Goal: Contribute content

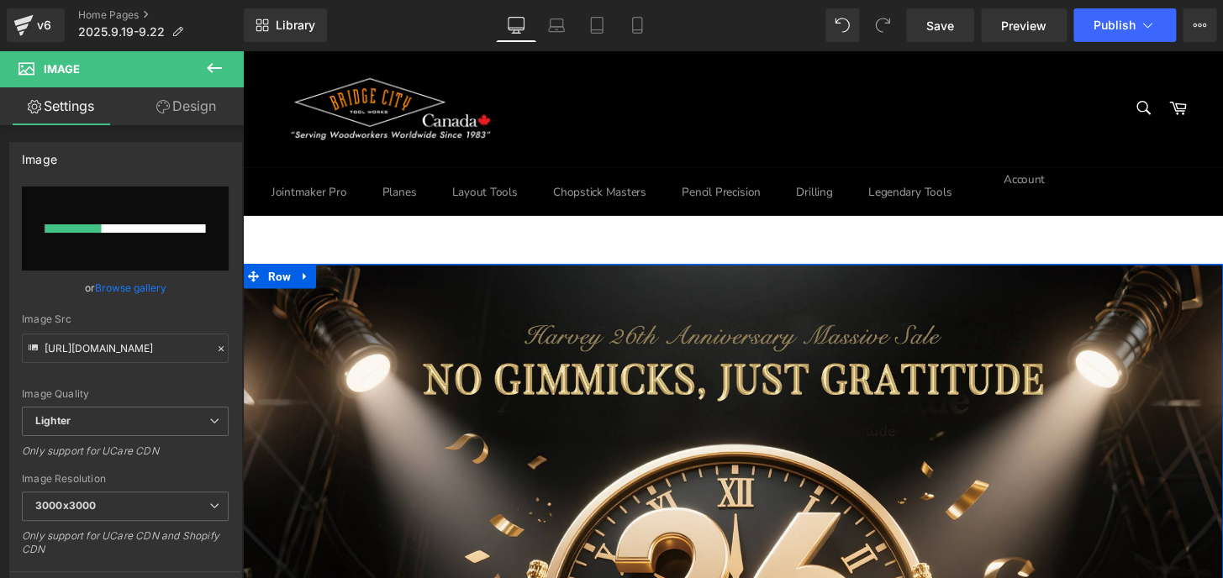
scroll to position [688, 0]
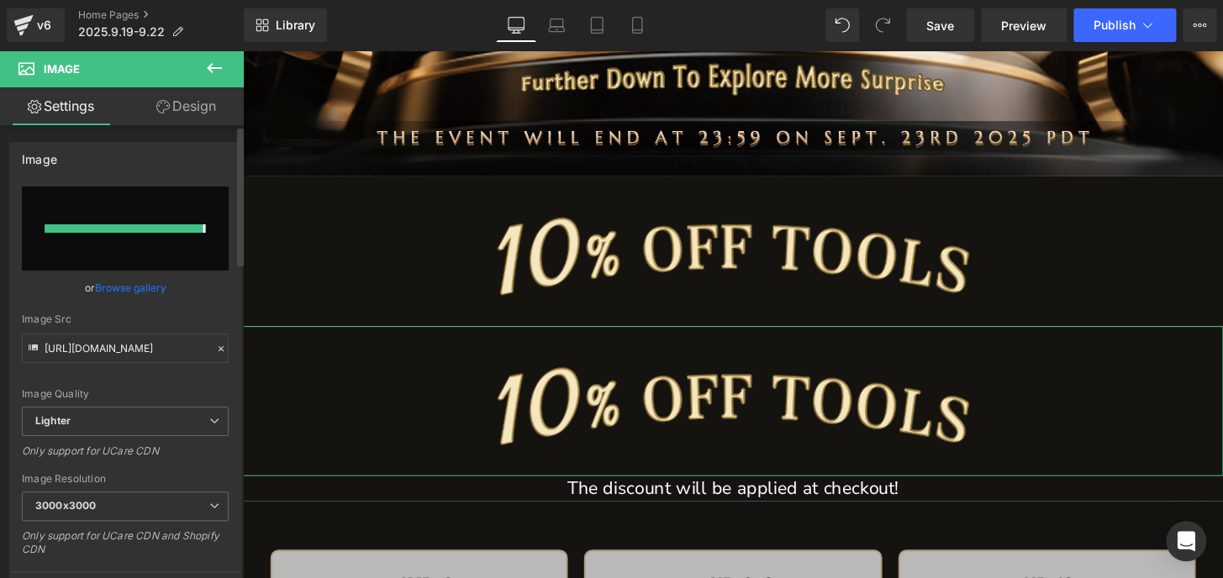
type input "[URL][DOMAIN_NAME]"
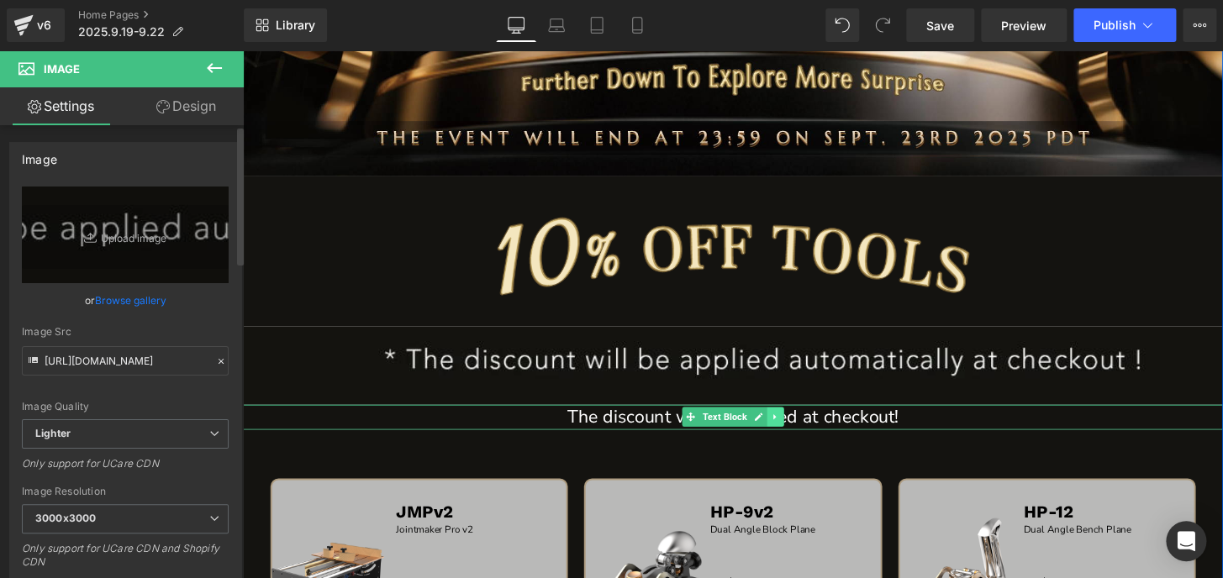
click at [791, 432] on icon at bounding box center [795, 430] width 9 height 10
click at [800, 429] on icon at bounding box center [804, 430] width 9 height 9
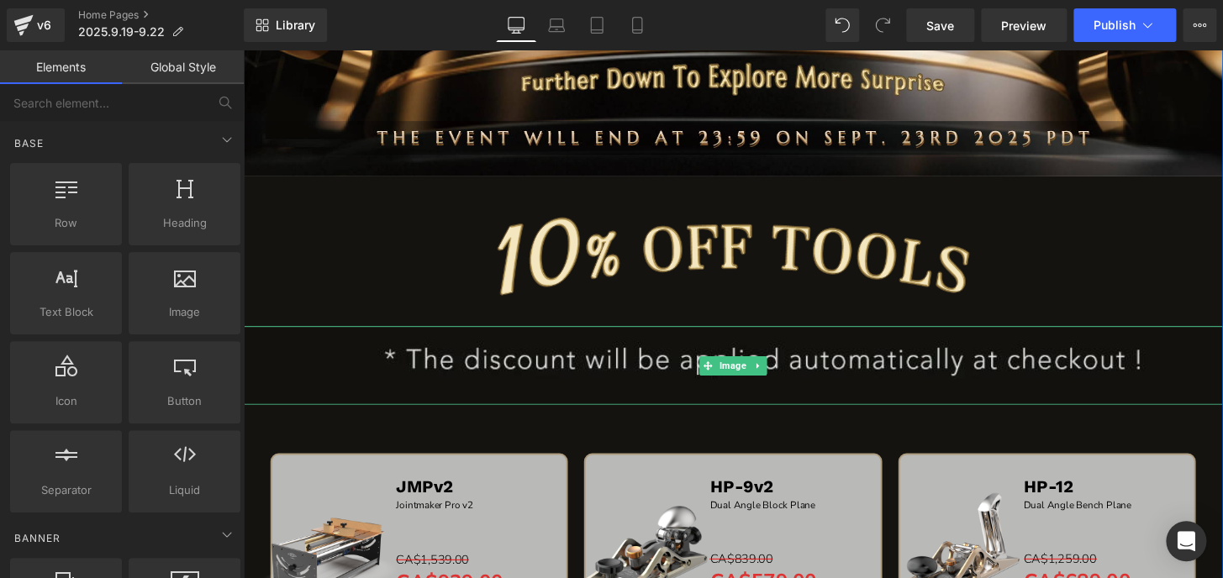
drag, startPoint x: 725, startPoint y: 377, endPoint x: 691, endPoint y: 383, distance: 34.1
click at [725, 377] on icon at bounding box center [724, 377] width 9 height 10
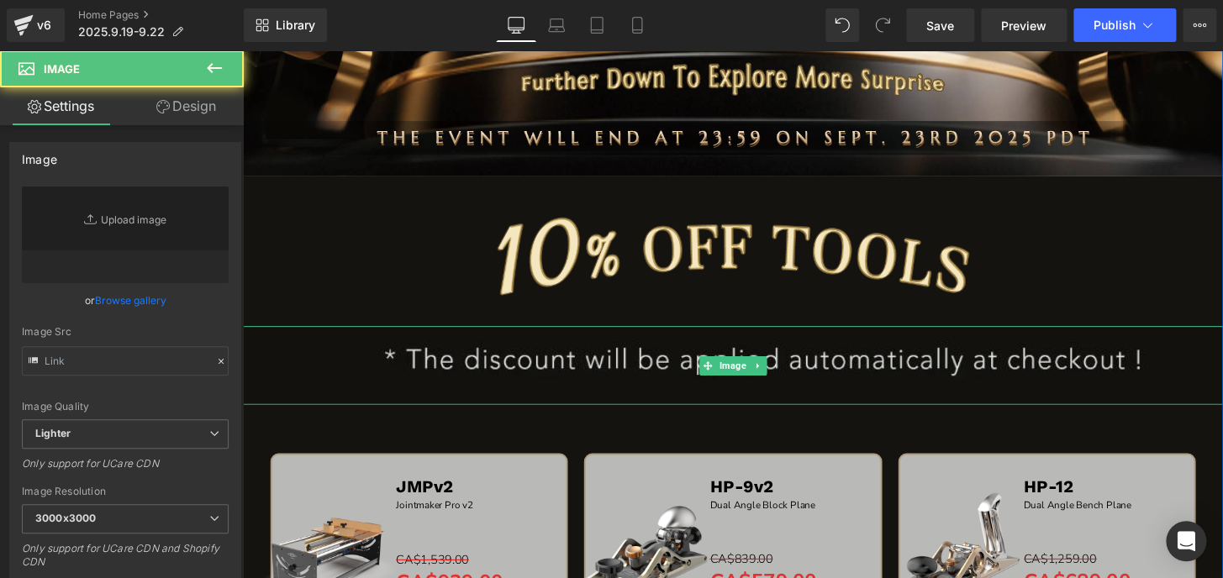
type input "[URL][DOMAIN_NAME]"
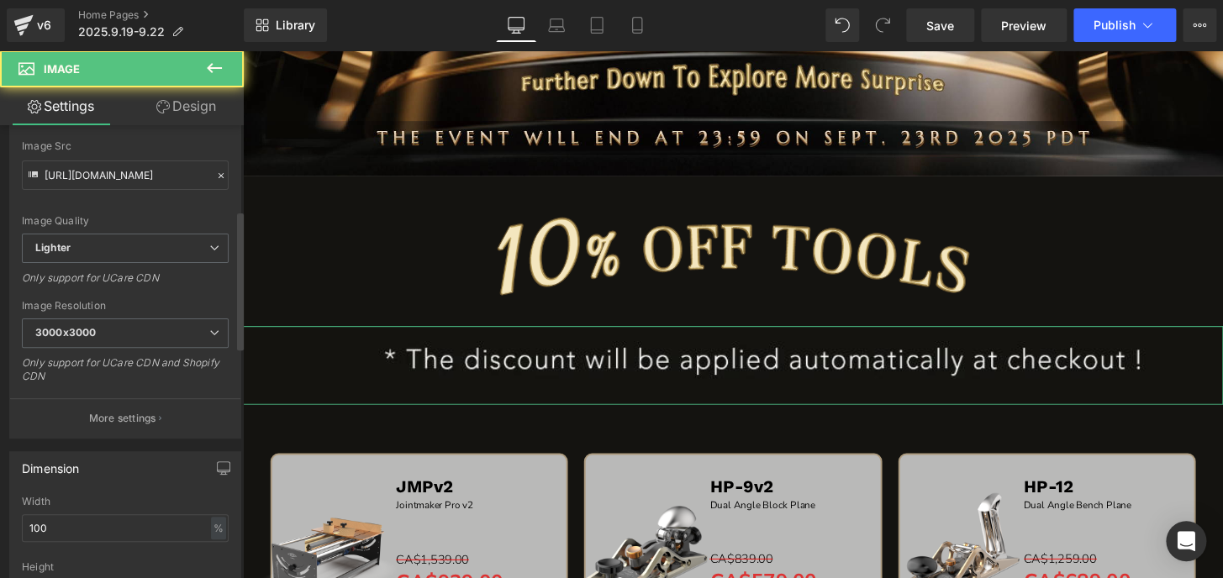
scroll to position [305, 0]
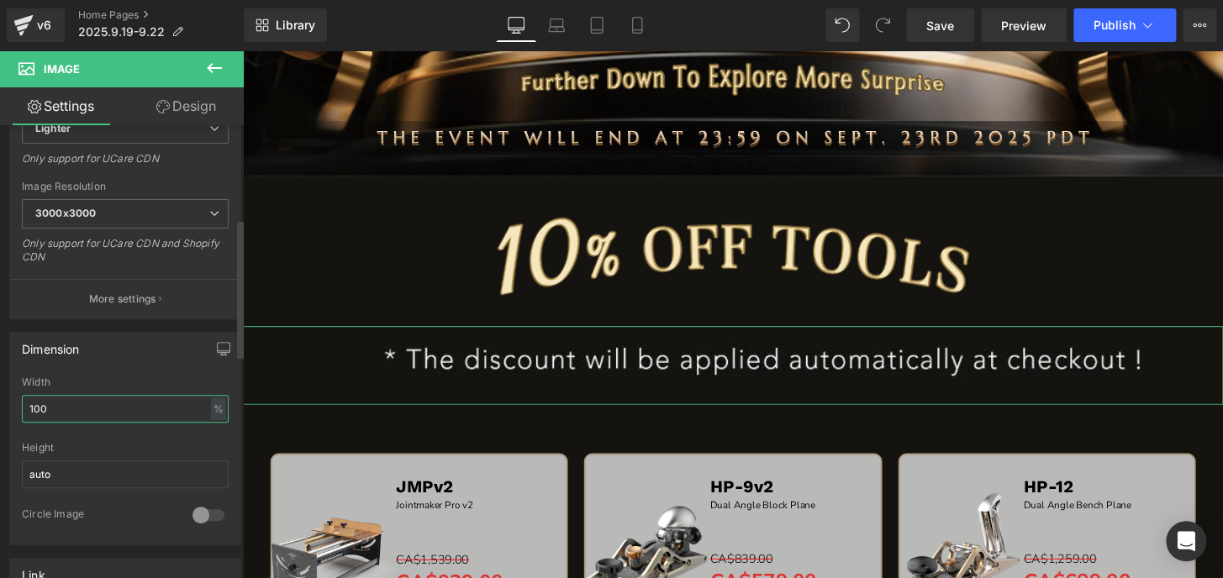
drag, startPoint x: 60, startPoint y: 404, endPoint x: 0, endPoint y: 402, distance: 59.7
click at [0, 402] on div "Dimension 100% Width 100 % % px auto Height auto 0 Circle Image" at bounding box center [125, 432] width 251 height 226
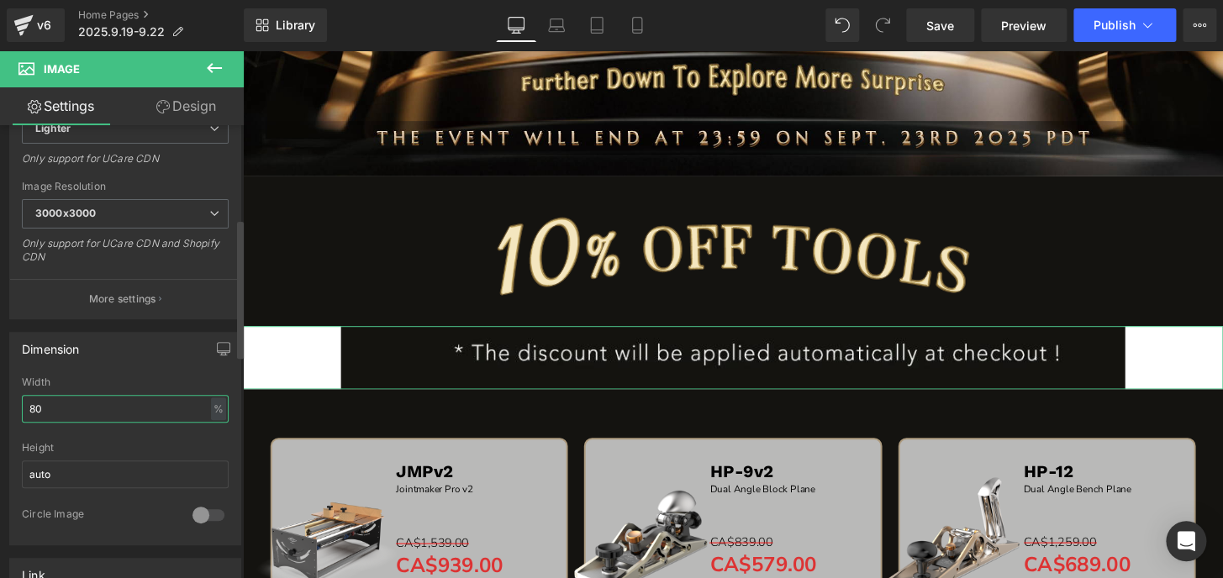
drag, startPoint x: 57, startPoint y: 405, endPoint x: 0, endPoint y: 407, distance: 57.2
click at [0, 407] on div "Dimension 80% Width 80 % % px auto Height auto 0 Circle Image" at bounding box center [125, 432] width 251 height 226
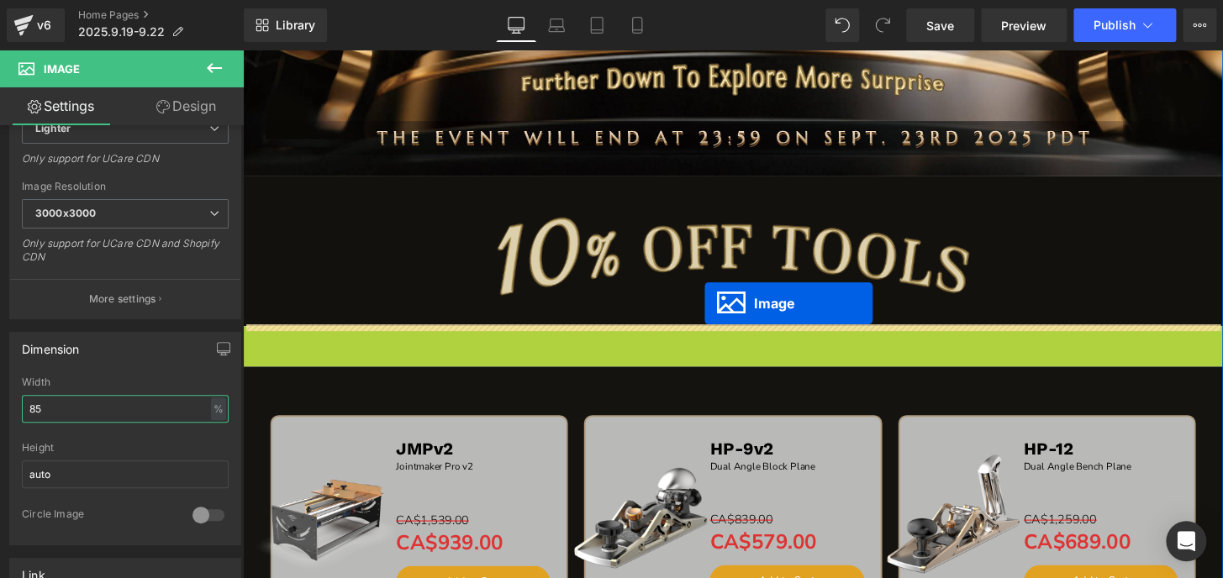
drag, startPoint x: 745, startPoint y: 372, endPoint x: 722, endPoint y: 314, distance: 63.1
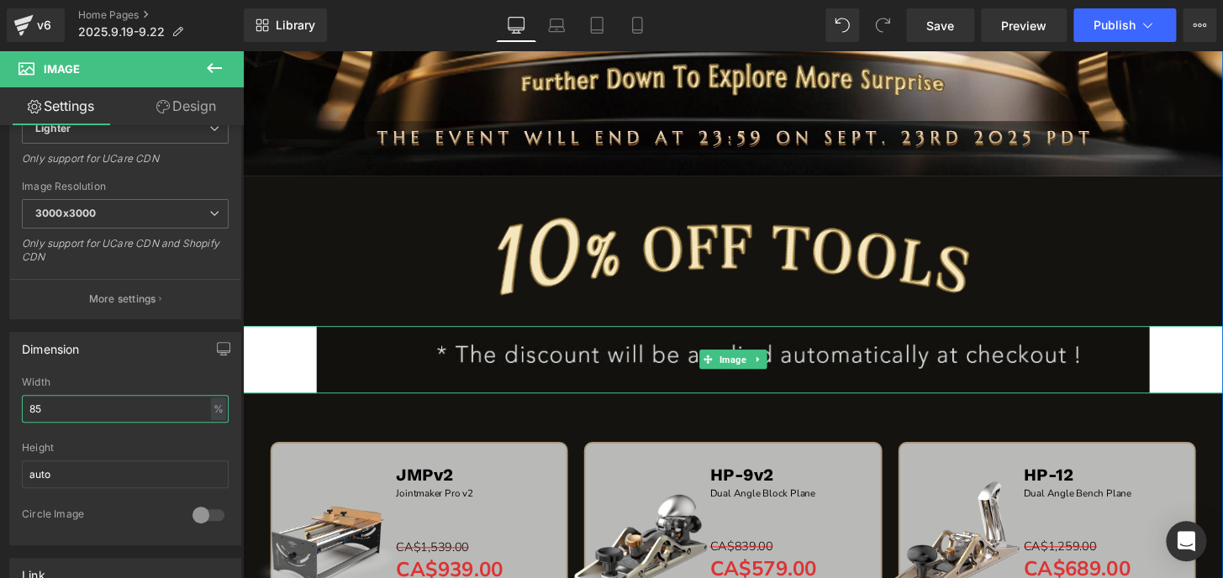
type input "85"
click at [615, 358] on img at bounding box center [751, 371] width 865 height 70
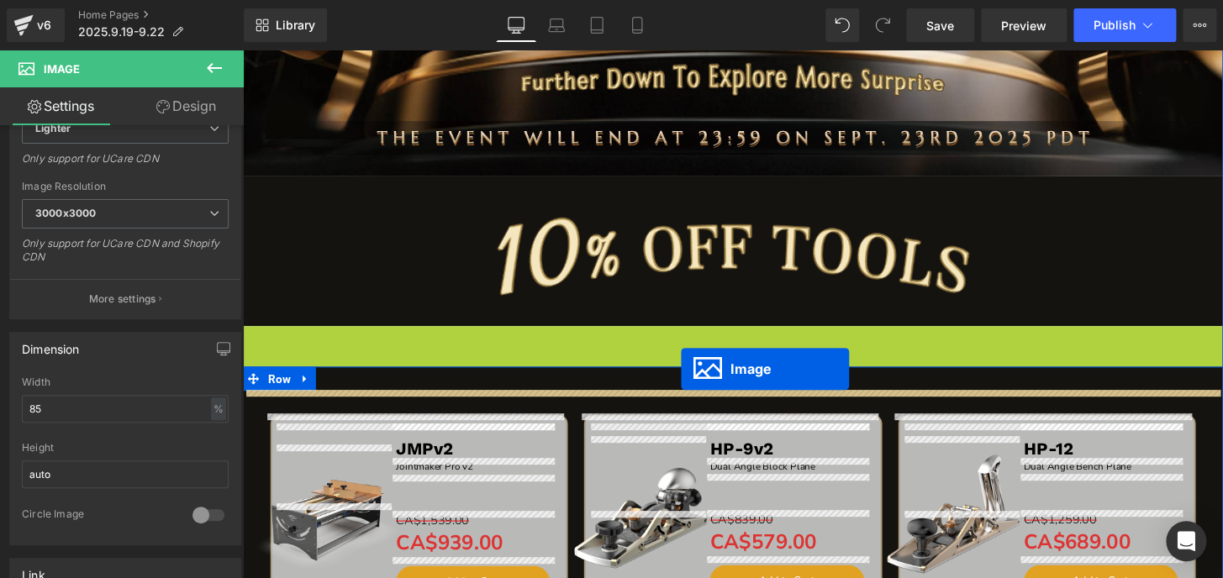
drag, startPoint x: 705, startPoint y: 414, endPoint x: 698, endPoint y: 381, distance: 33.6
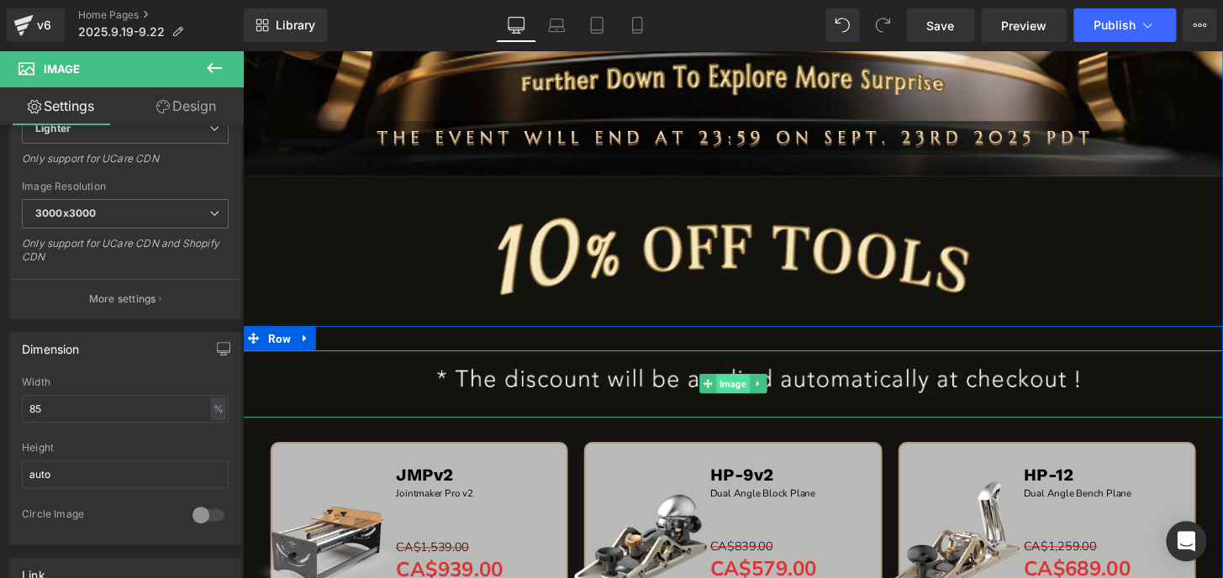
click at [734, 387] on span "Image" at bounding box center [751, 396] width 34 height 20
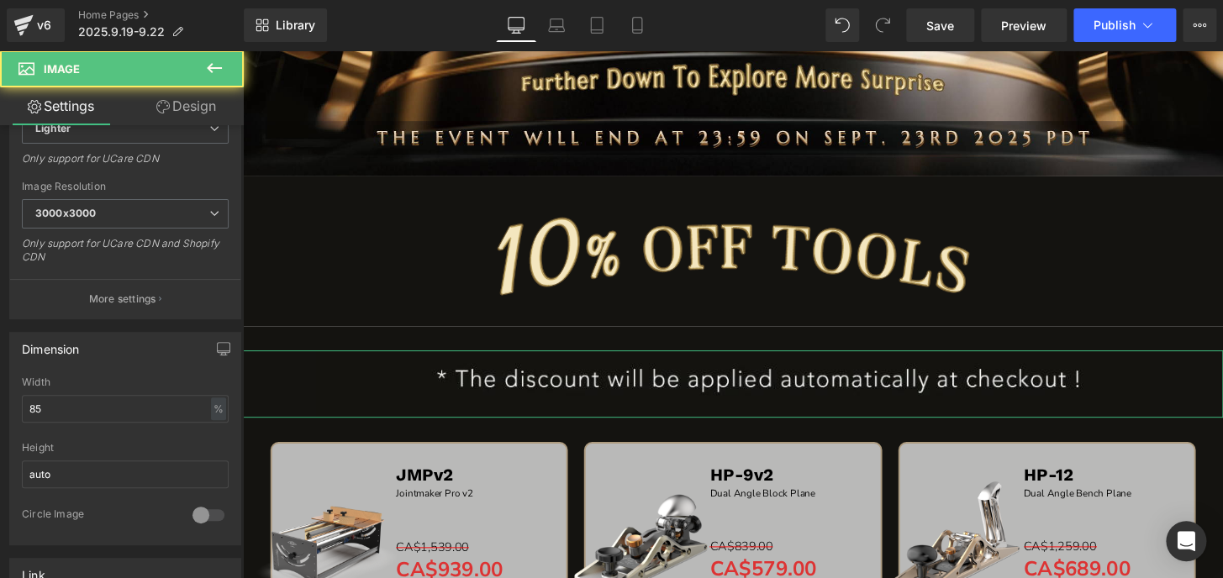
drag, startPoint x: 180, startPoint y: 103, endPoint x: 176, endPoint y: 126, distance: 23.9
click at [180, 103] on link "Design" at bounding box center [186, 106] width 122 height 38
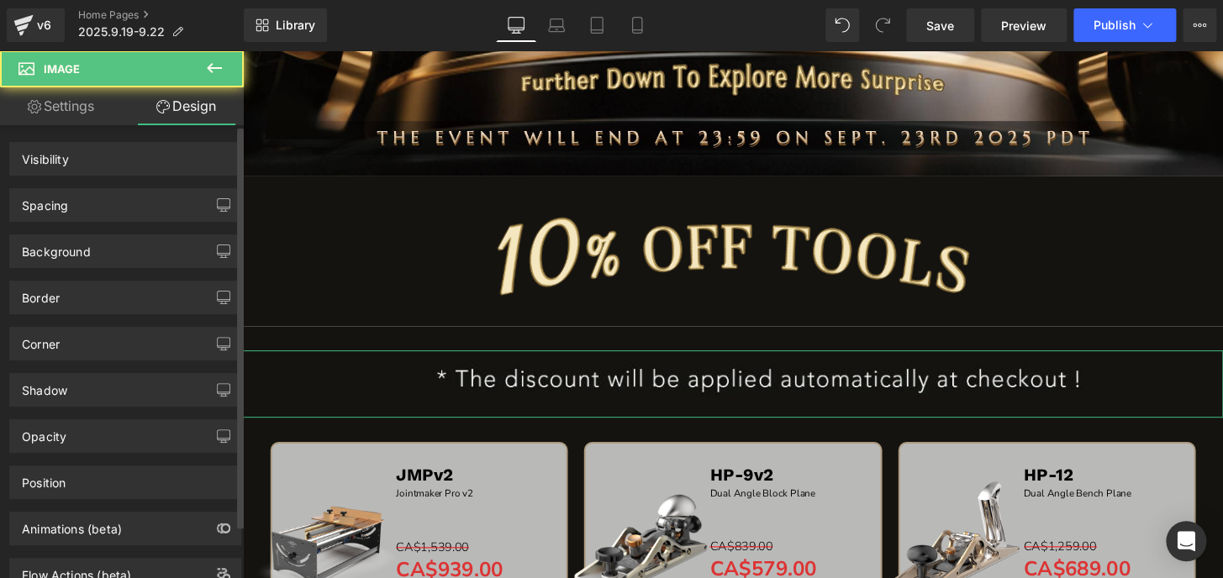
click at [67, 208] on div "Spacing" at bounding box center [45, 201] width 46 height 24
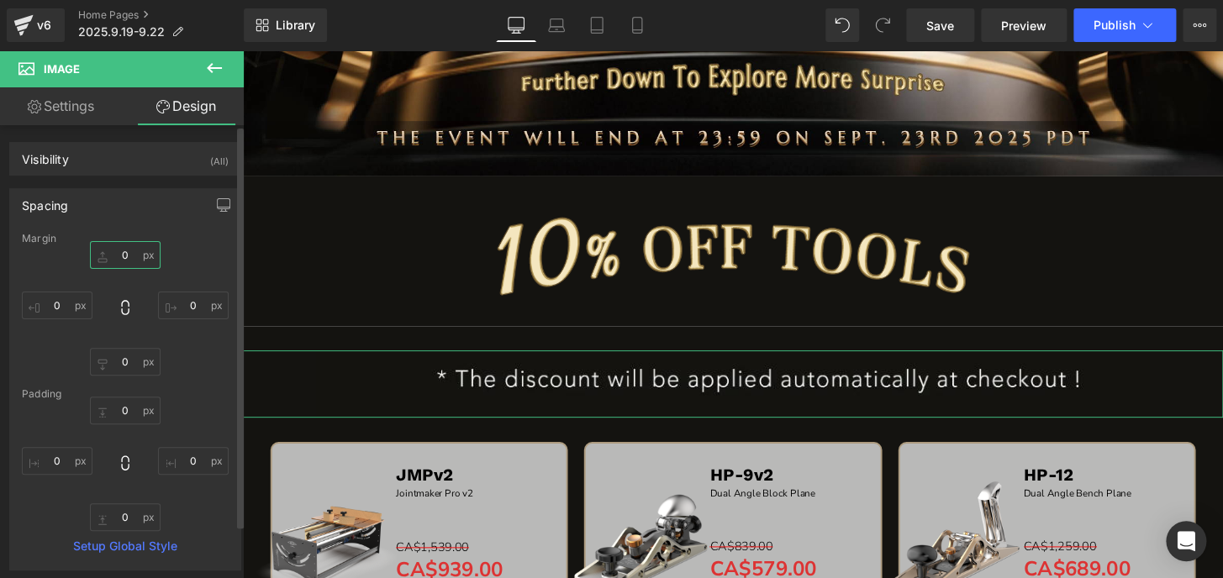
click at [126, 257] on input "0" at bounding box center [125, 255] width 71 height 28
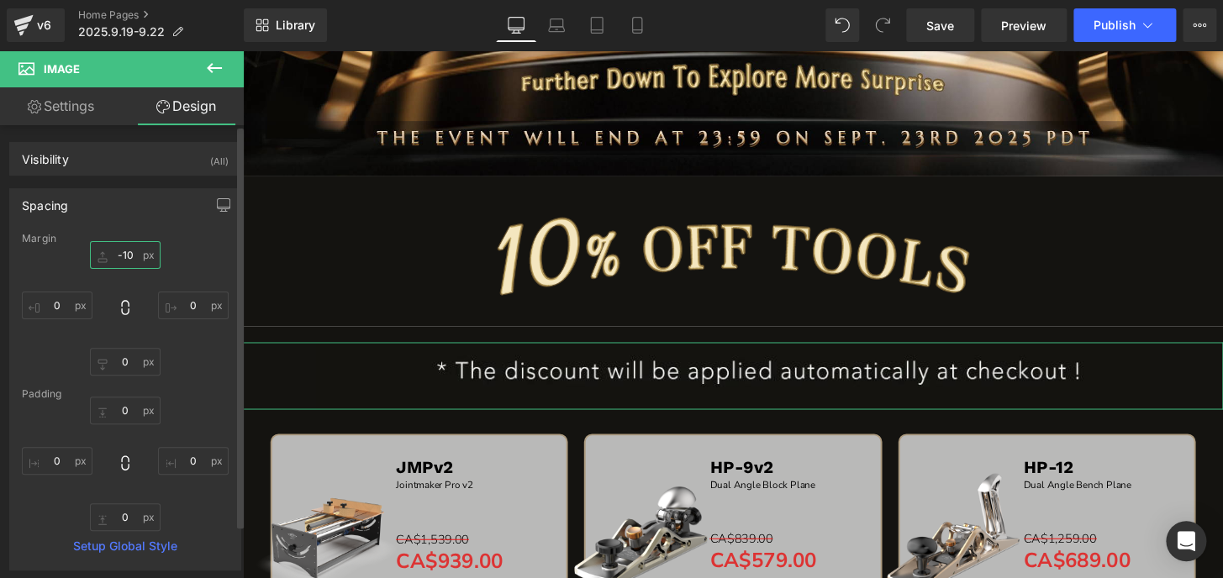
click at [126, 246] on input "-10" at bounding box center [125, 255] width 71 height 28
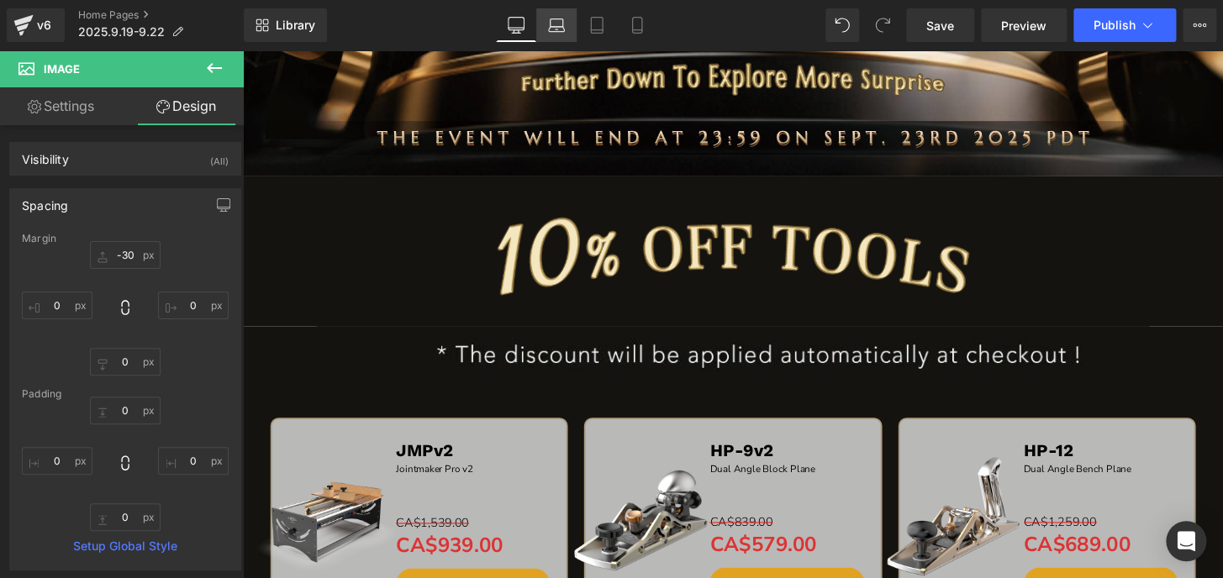
click at [555, 21] on icon at bounding box center [556, 25] width 17 height 17
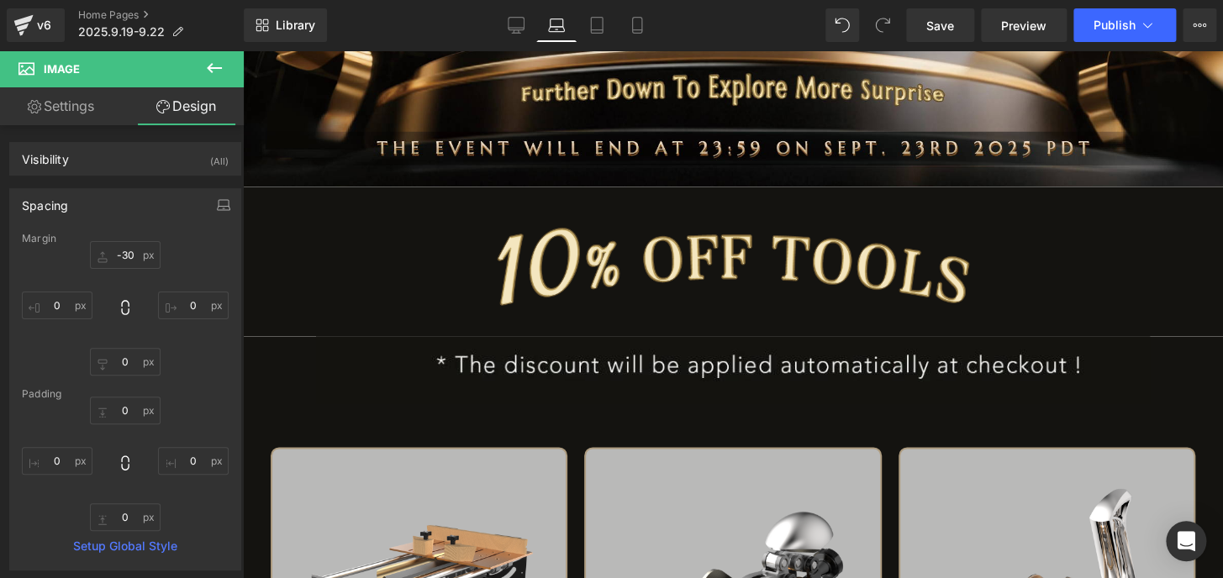
type input "-30"
type input "0"
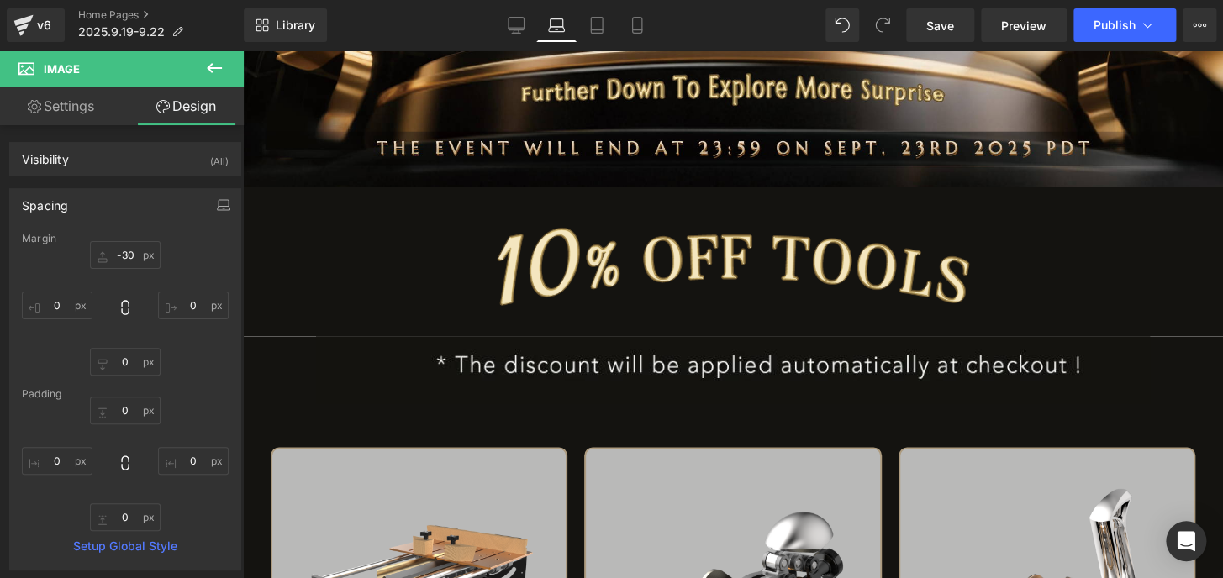
type input "0"
click at [598, 24] on icon at bounding box center [596, 25] width 17 height 17
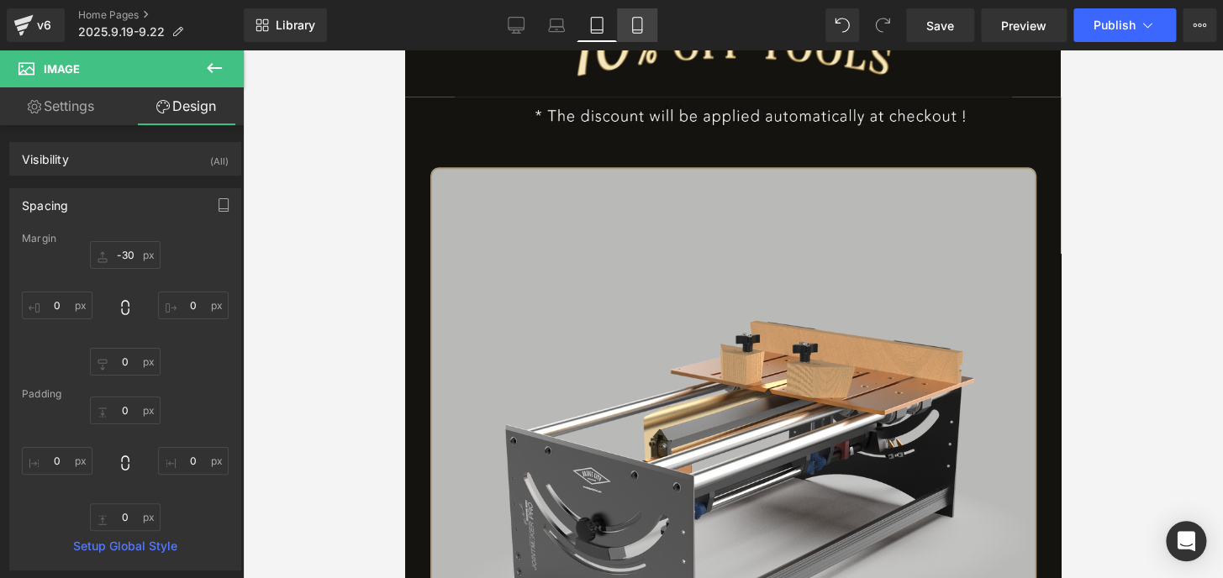
type input "-30"
type input "0"
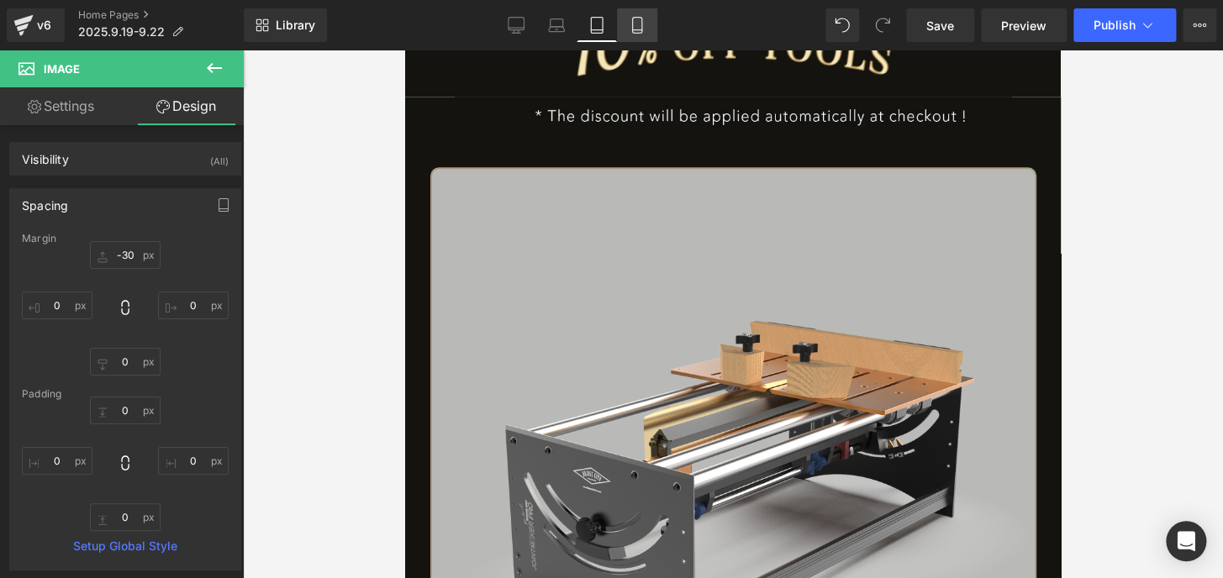
type input "0"
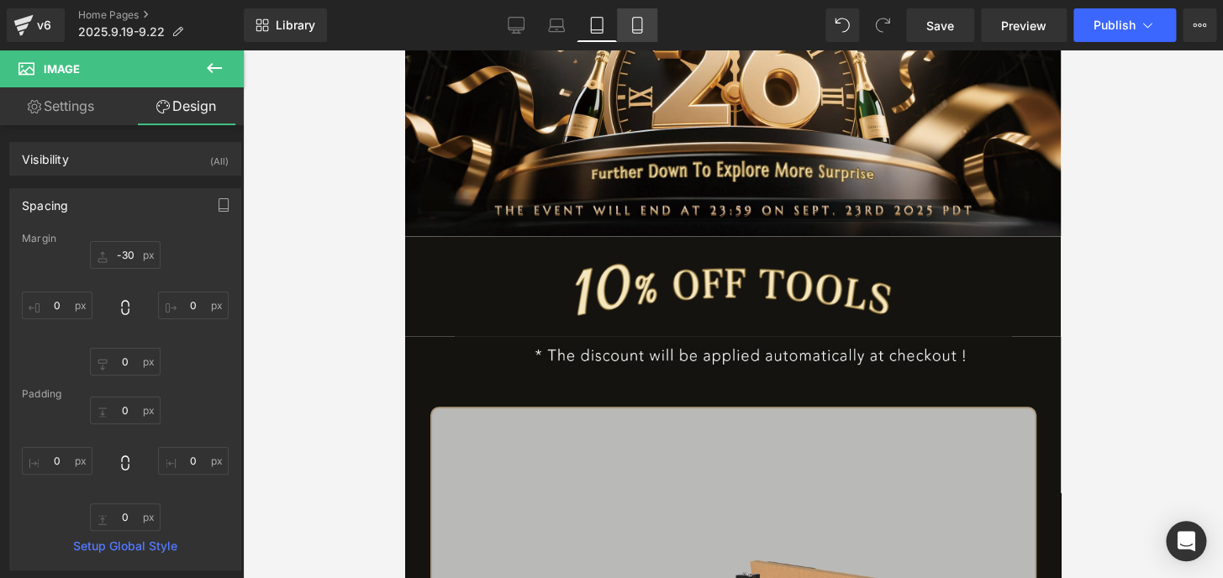
click at [641, 25] on icon at bounding box center [636, 26] width 9 height 16
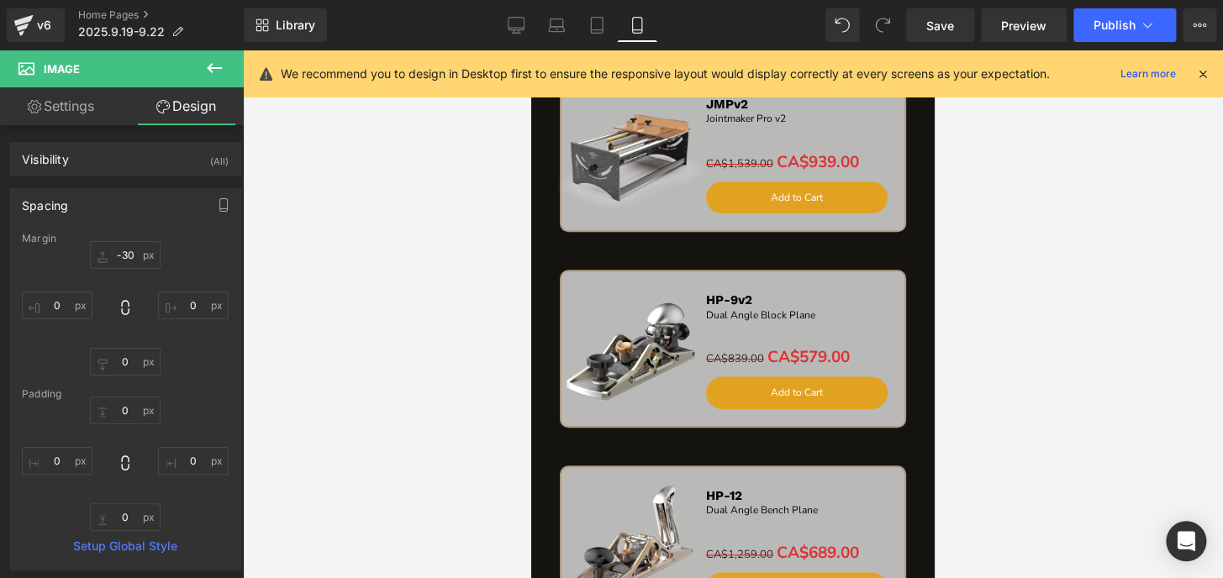
type input "-30"
type input "0"
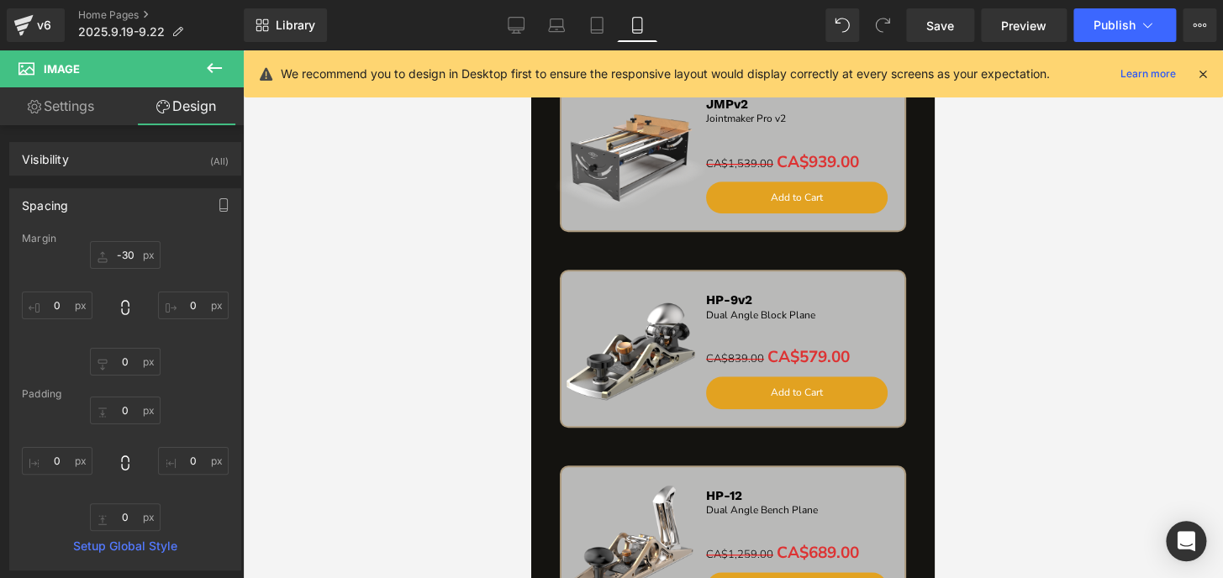
type input "0"
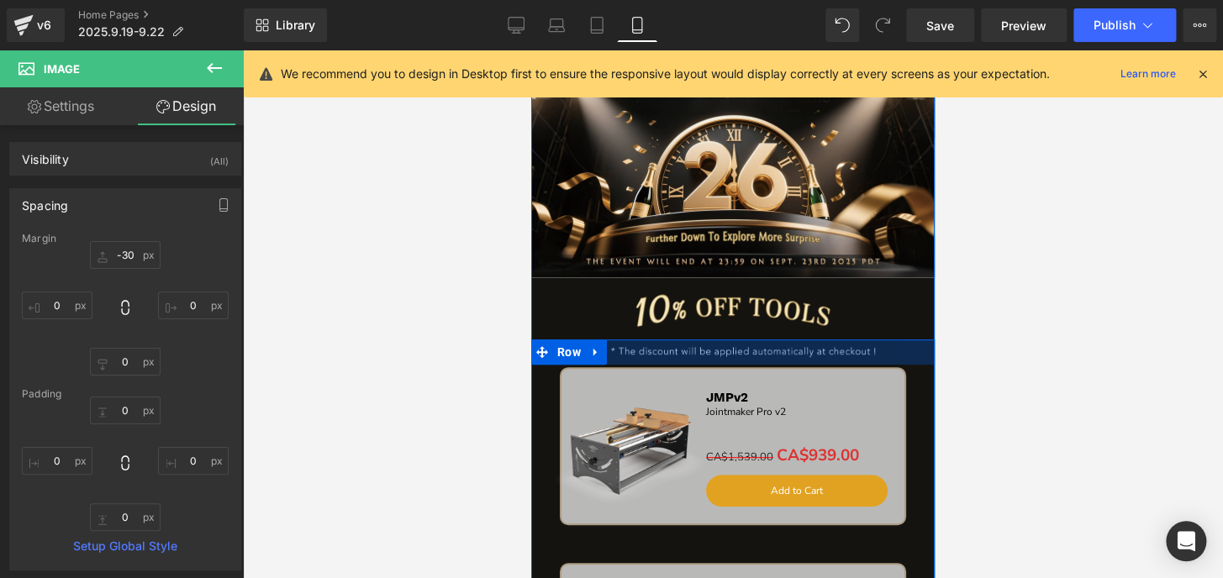
click at [722, 346] on div at bounding box center [733, 352] width 404 height 25
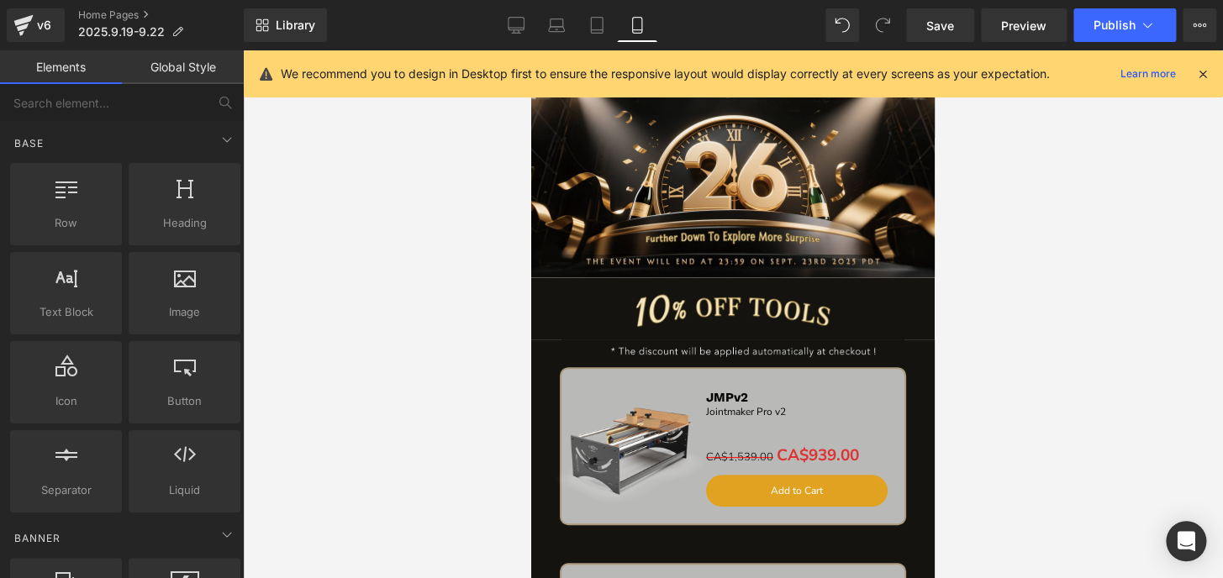
click at [1061, 334] on div at bounding box center [733, 314] width 980 height 528
click at [1103, 21] on span "Publish" at bounding box center [1115, 24] width 42 height 13
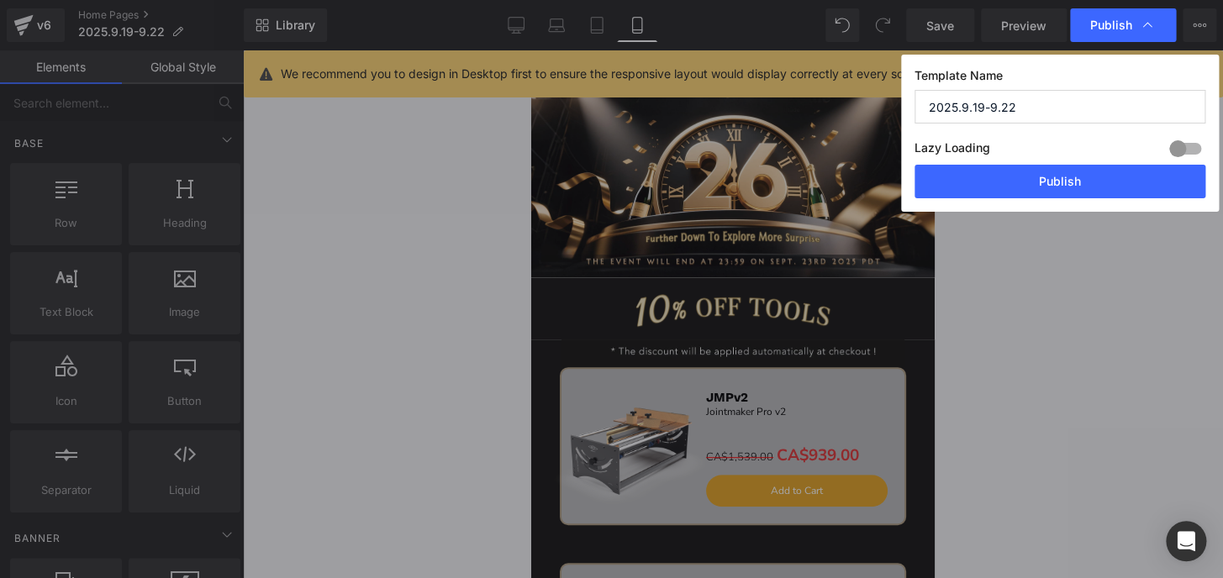
drag, startPoint x: 1103, startPoint y: 177, endPoint x: 1122, endPoint y: 181, distance: 19.8
click at [1102, 178] on button "Publish" at bounding box center [1060, 182] width 291 height 34
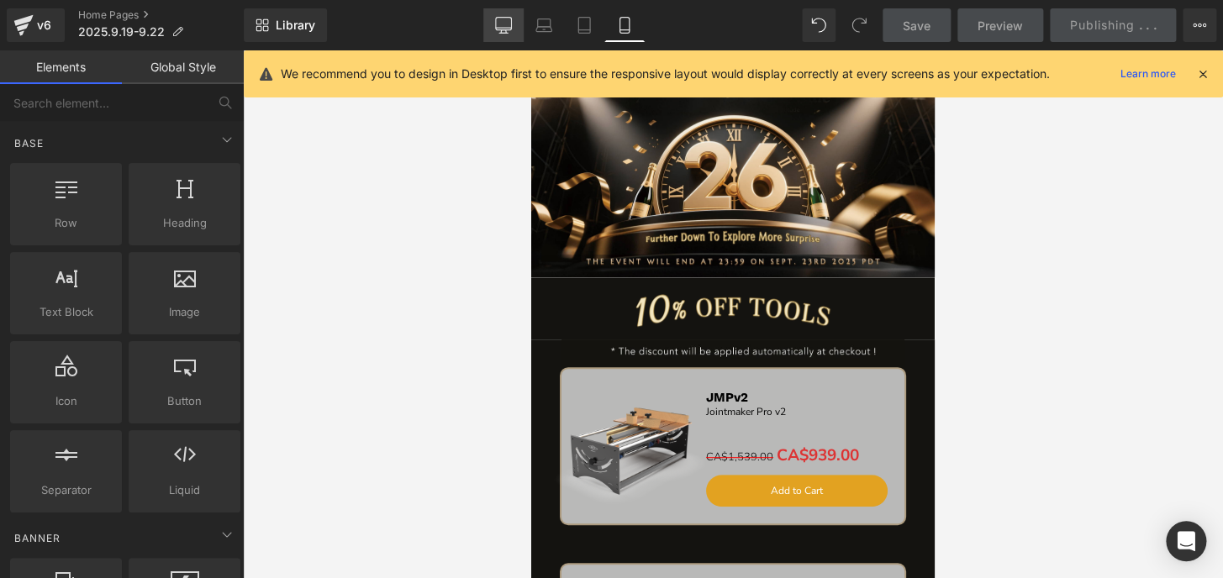
click at [507, 23] on icon at bounding box center [503, 25] width 17 height 17
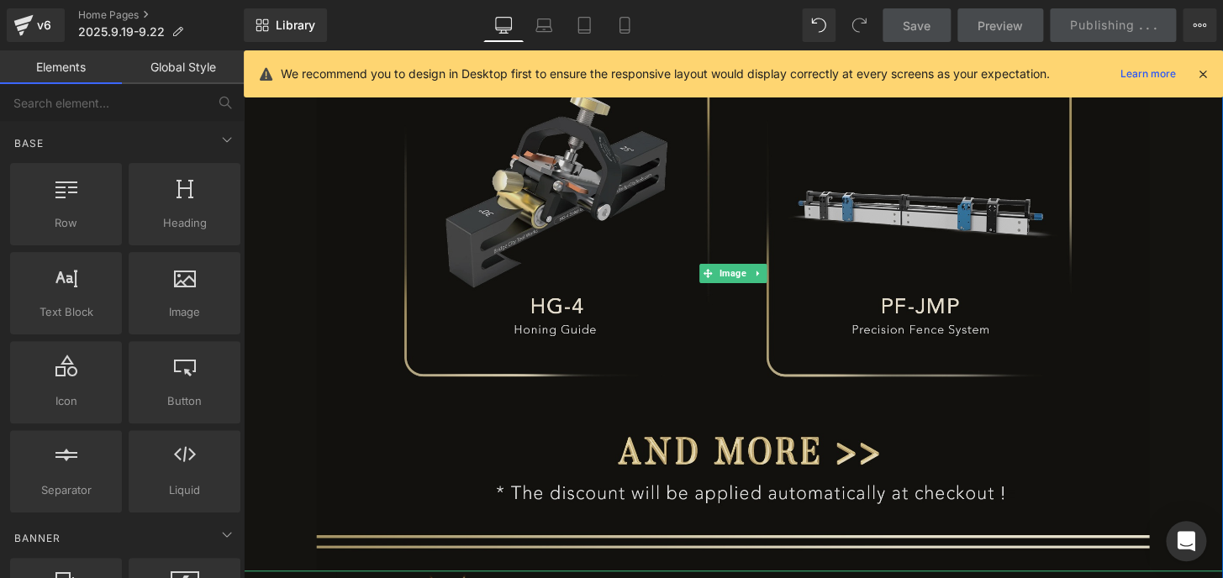
scroll to position [1845, 0]
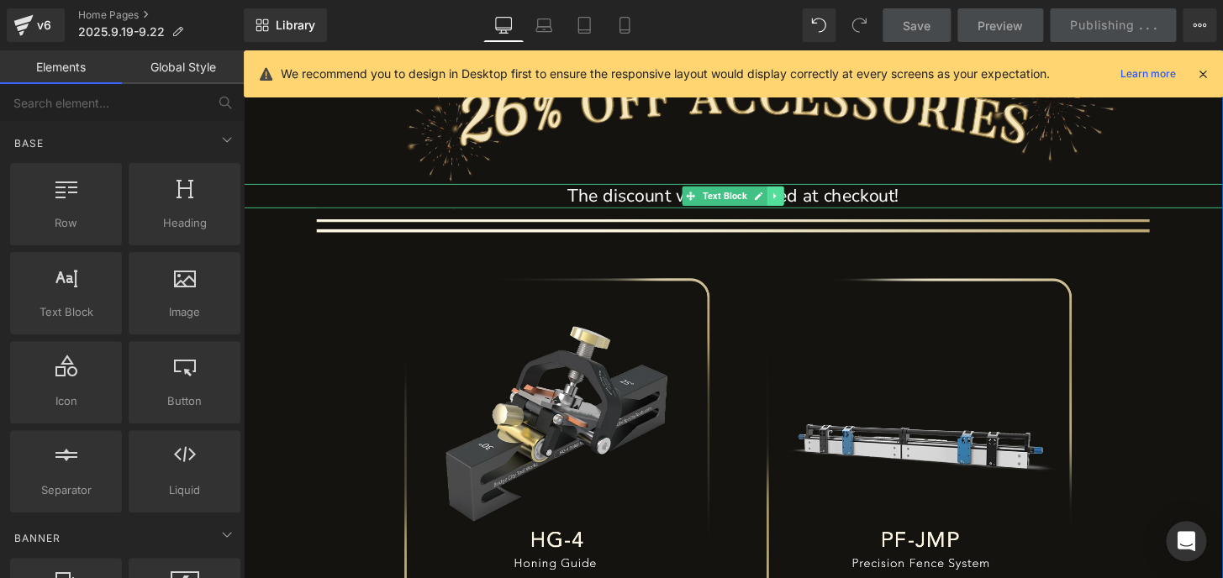
click at [791, 203] on icon at bounding box center [795, 202] width 9 height 10
click at [800, 204] on icon at bounding box center [804, 202] width 9 height 9
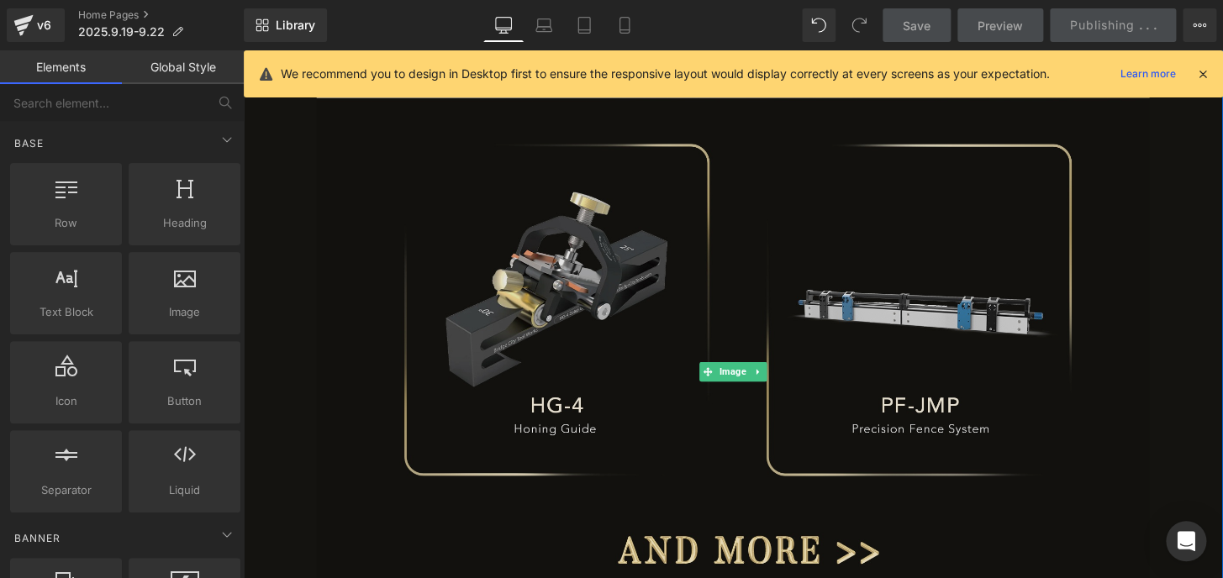
scroll to position [1921, 0]
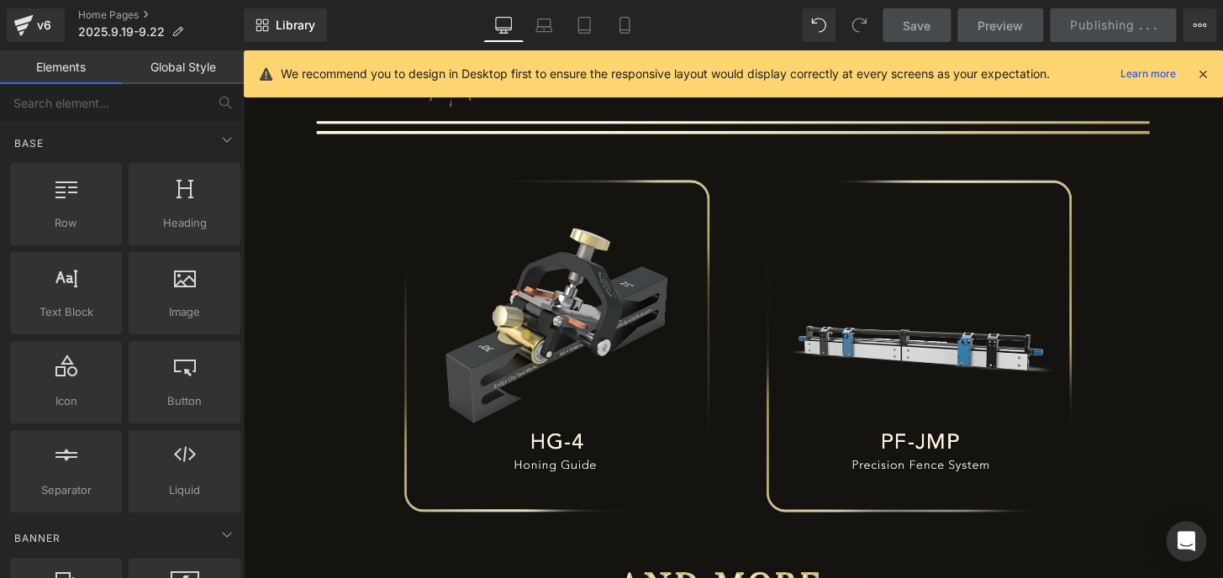
click at [1199, 74] on icon at bounding box center [1202, 73] width 15 height 15
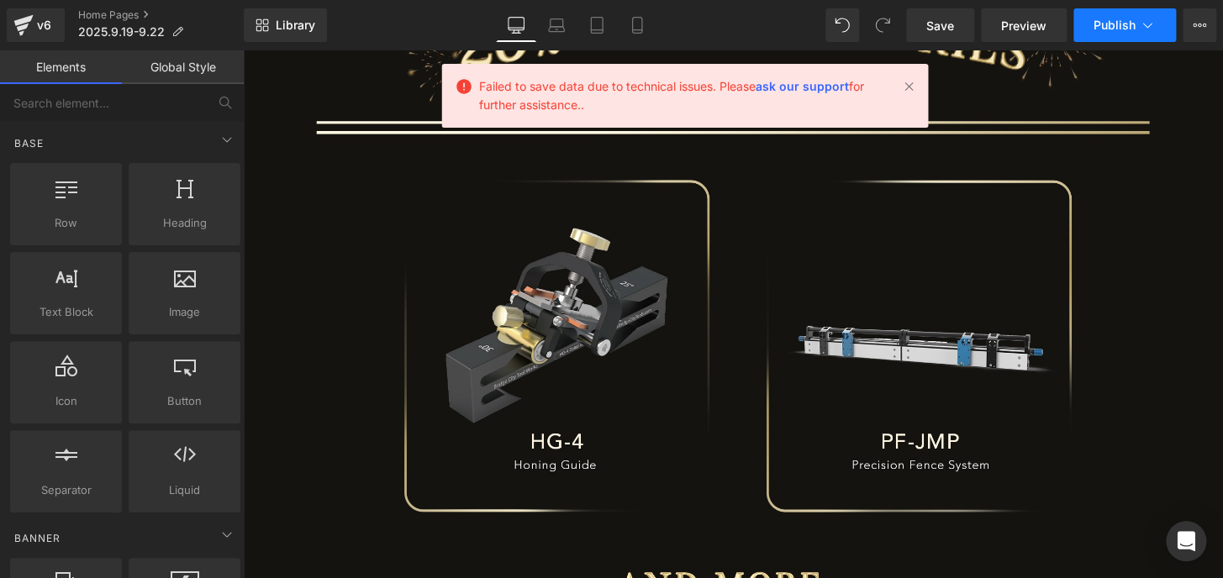
click at [1110, 26] on span "Publish" at bounding box center [1115, 24] width 42 height 13
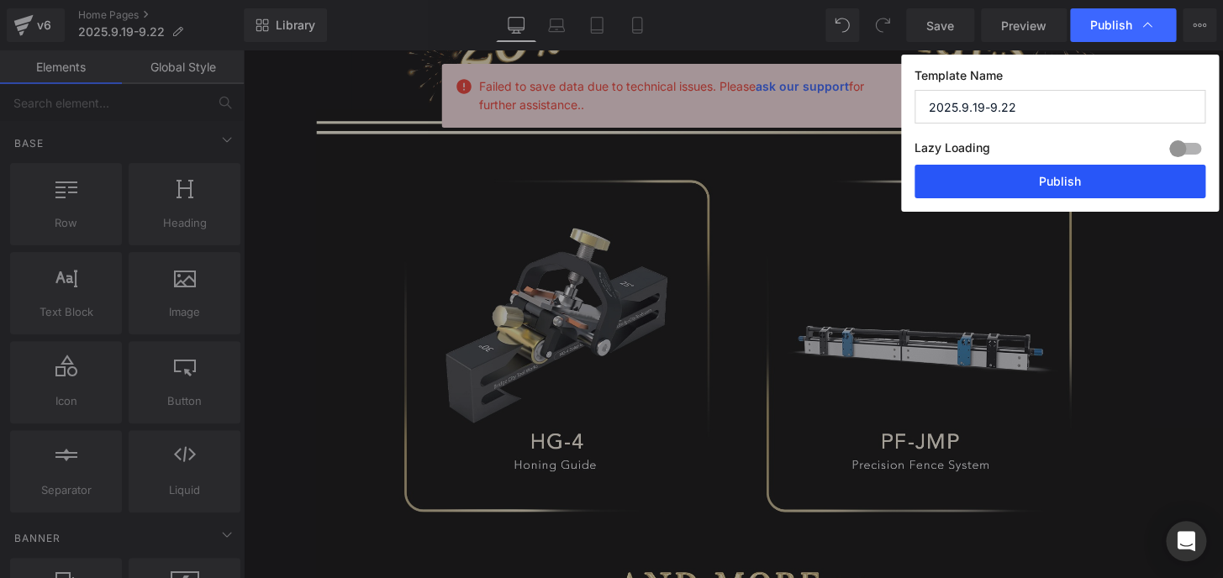
drag, startPoint x: 1064, startPoint y: 184, endPoint x: 995, endPoint y: 135, distance: 84.9
click at [1064, 184] on button "Publish" at bounding box center [1060, 182] width 291 height 34
